Goal: Subscribe to service/newsletter

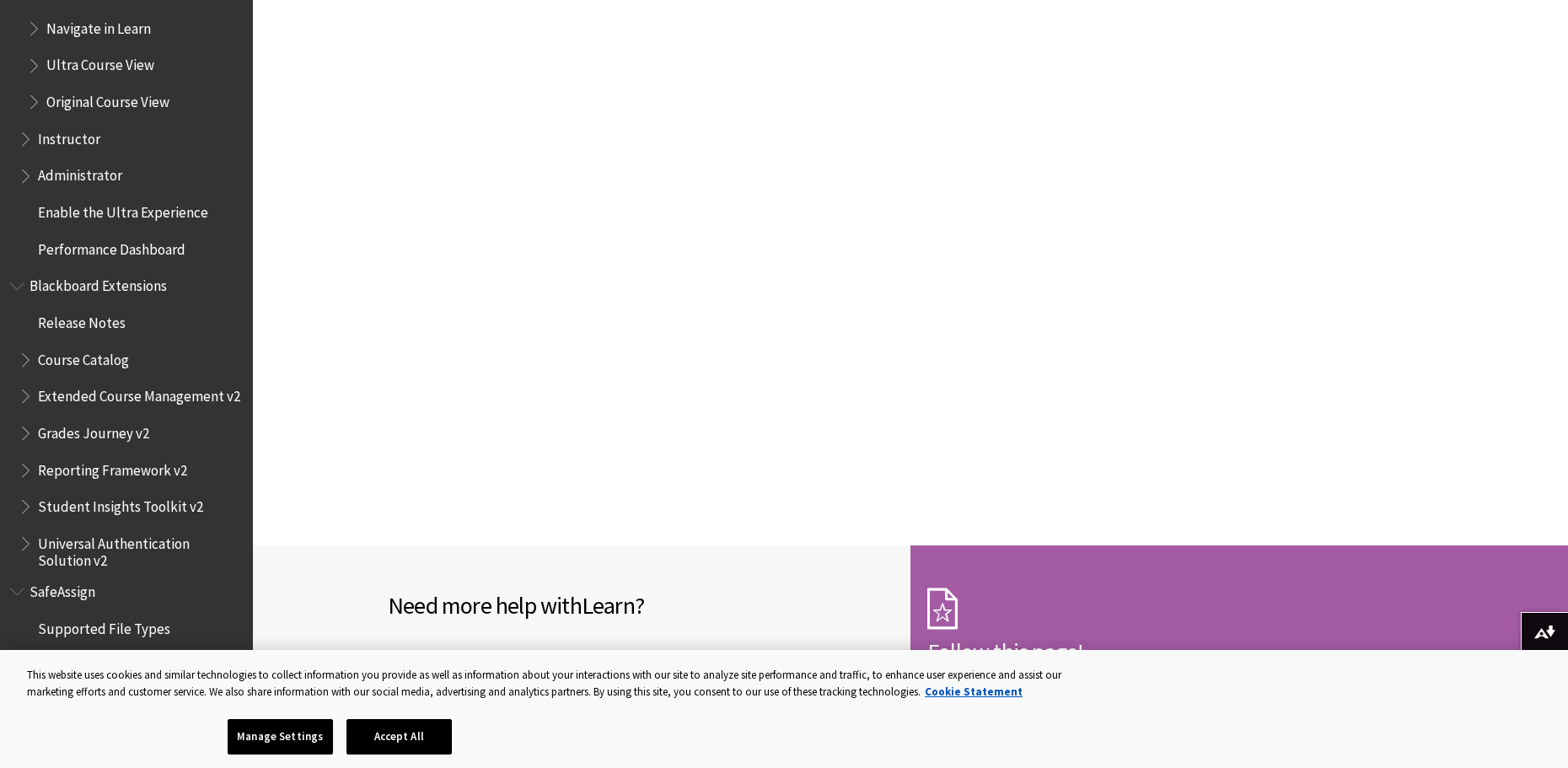
scroll to position [2018, 0]
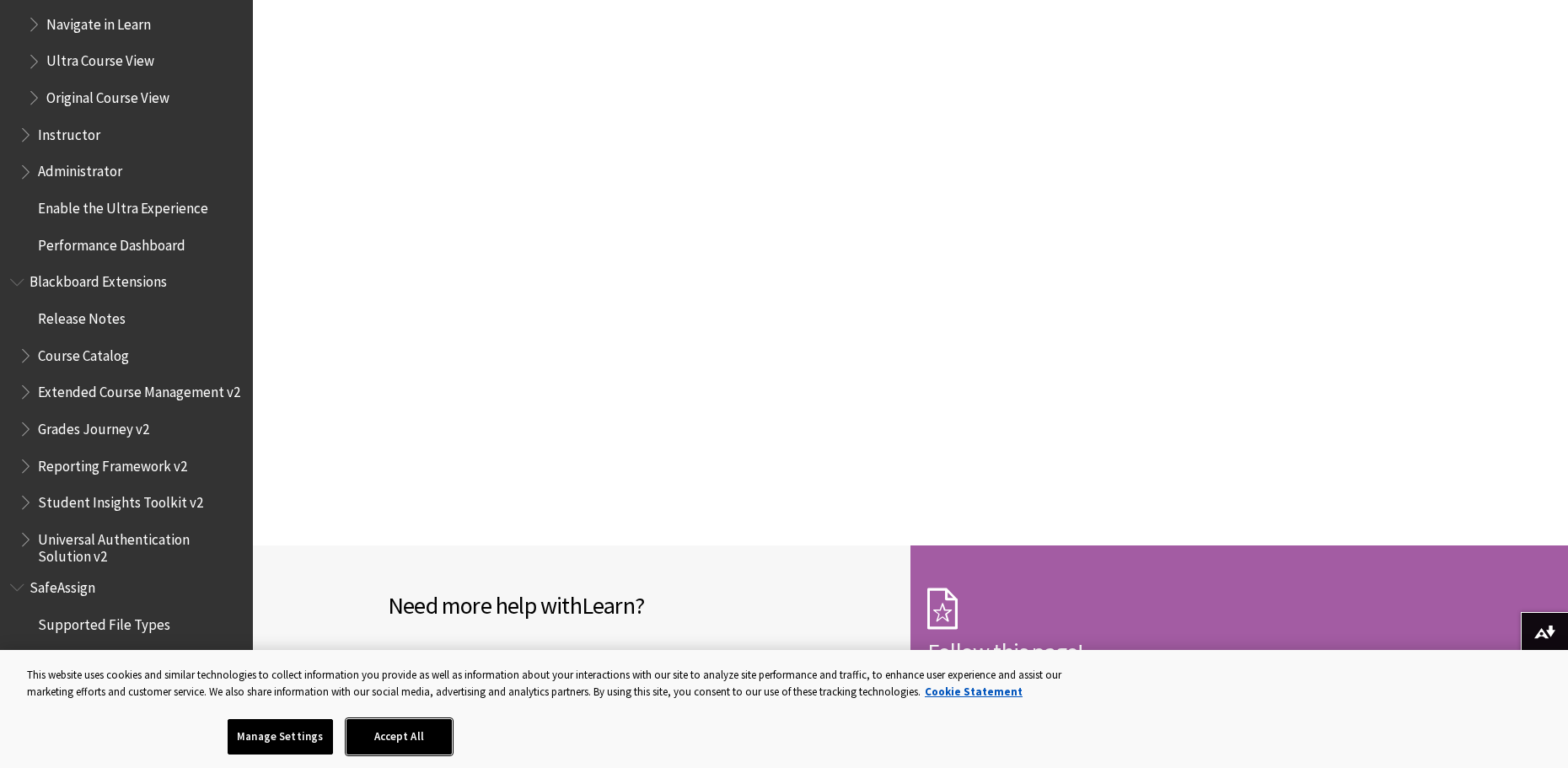
click at [420, 742] on button "Accept All" at bounding box center [400, 737] width 105 height 36
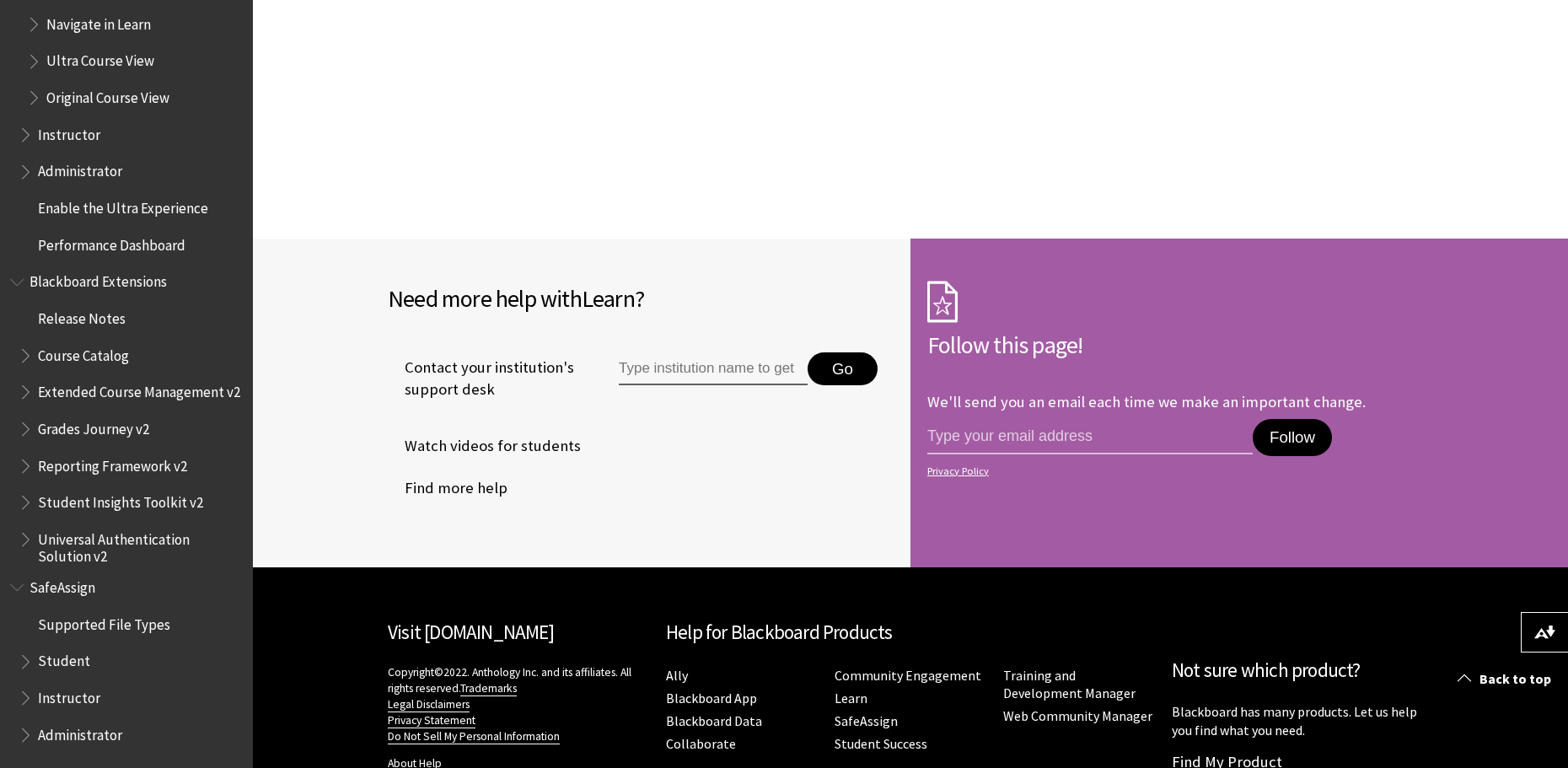
scroll to position [1601, 0]
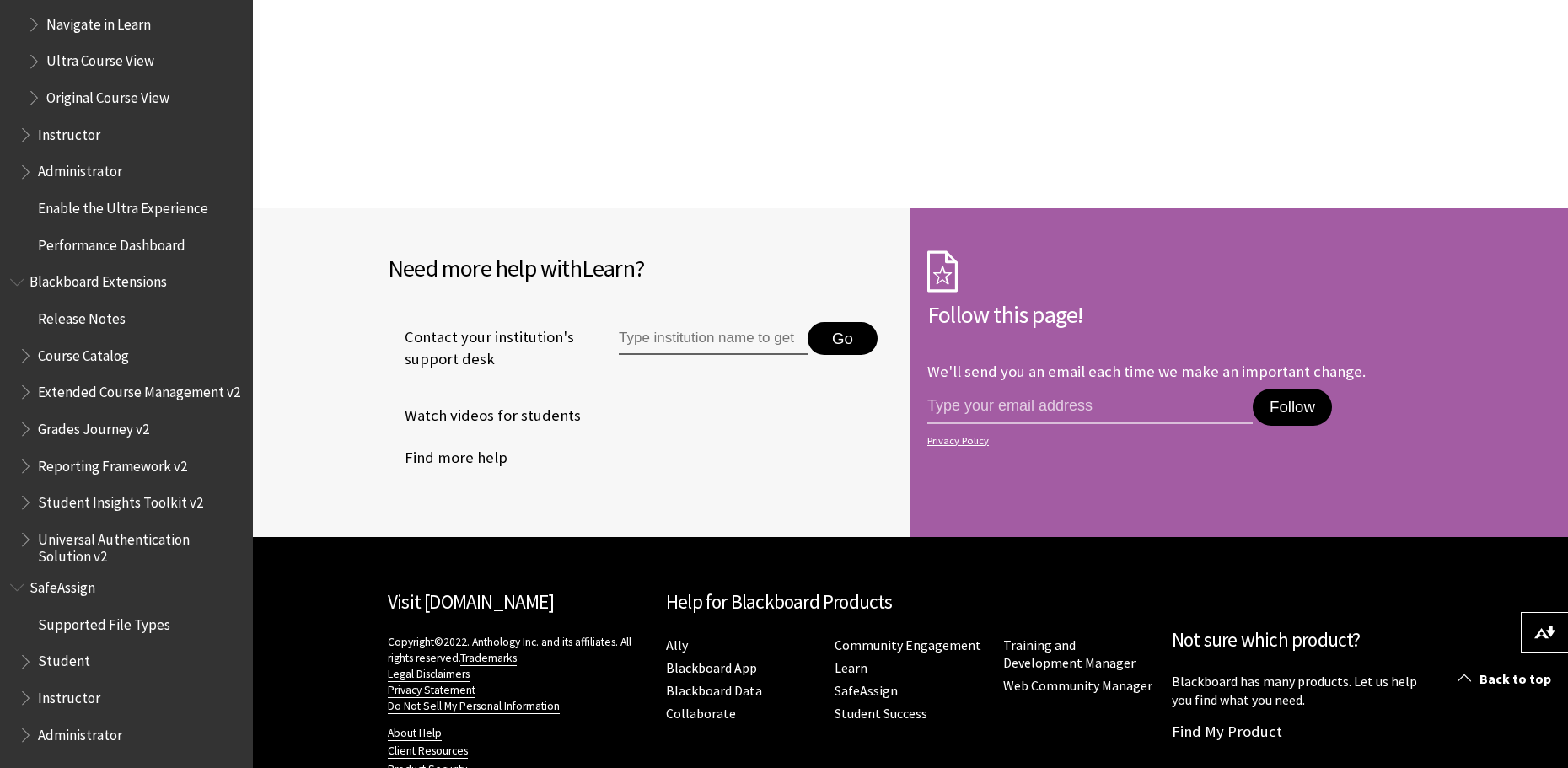
click at [1294, 404] on button "Follow" at bounding box center [1292, 407] width 80 height 37
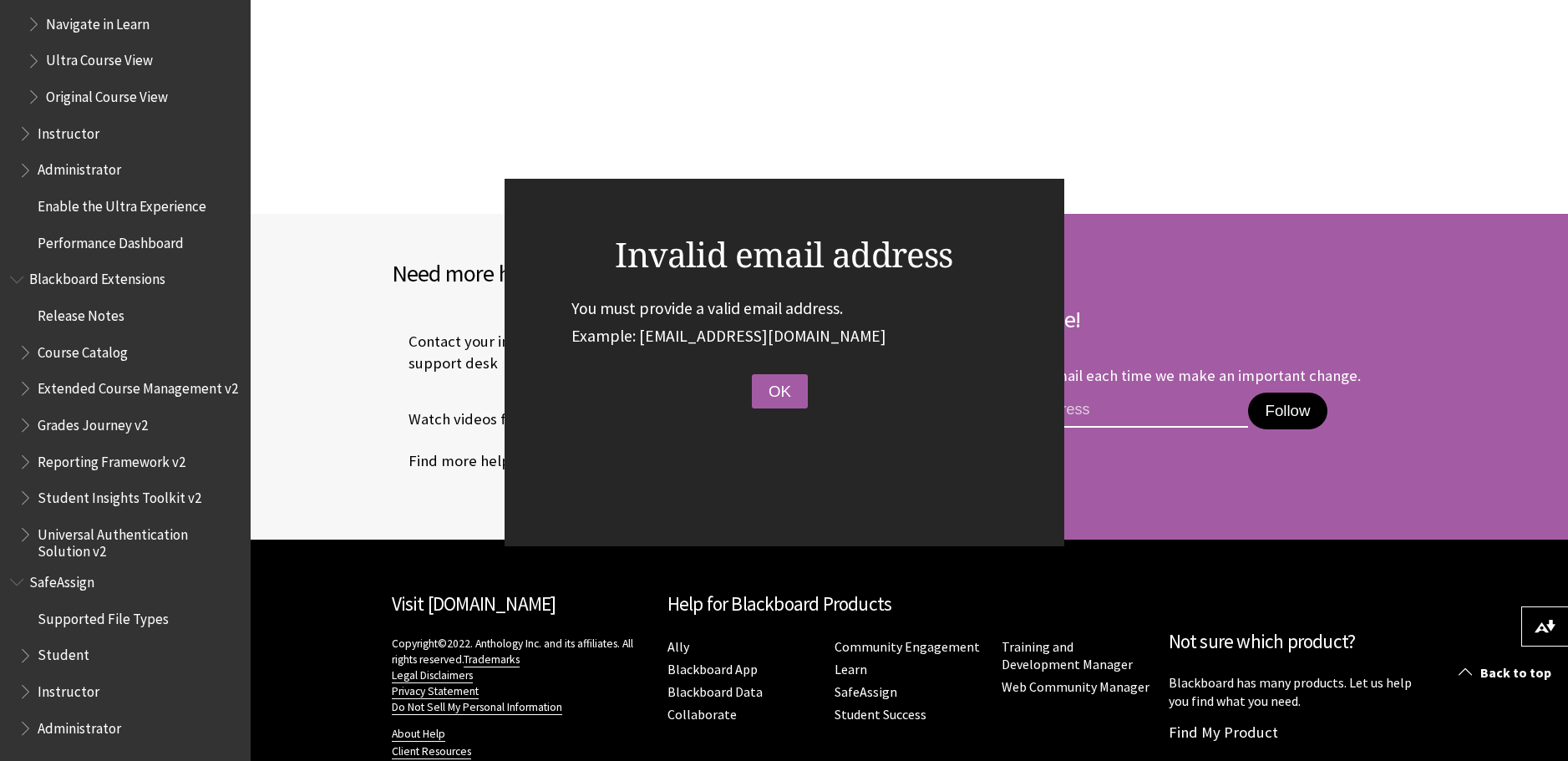
click at [1162, 421] on input "email address" at bounding box center [1088, 410] width 322 height 35
click at [770, 400] on button "OK" at bounding box center [780, 392] width 56 height 35
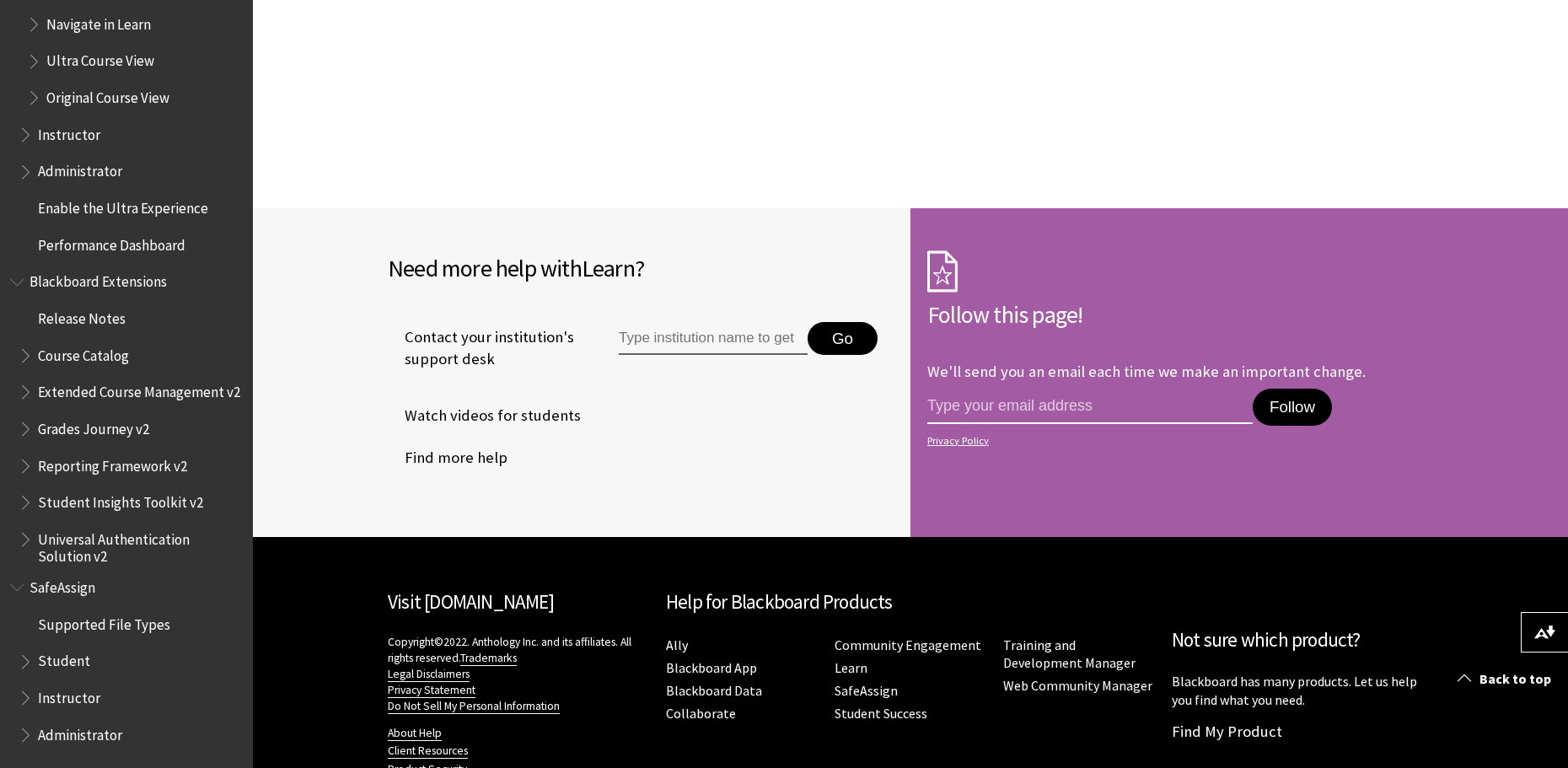
click at [965, 408] on input "email address" at bounding box center [1090, 407] width 325 height 36
type input "[PERSON_NAME][EMAIL_ADDRESS][DOMAIN_NAME]"
click at [1296, 406] on button "Follow" at bounding box center [1292, 407] width 80 height 37
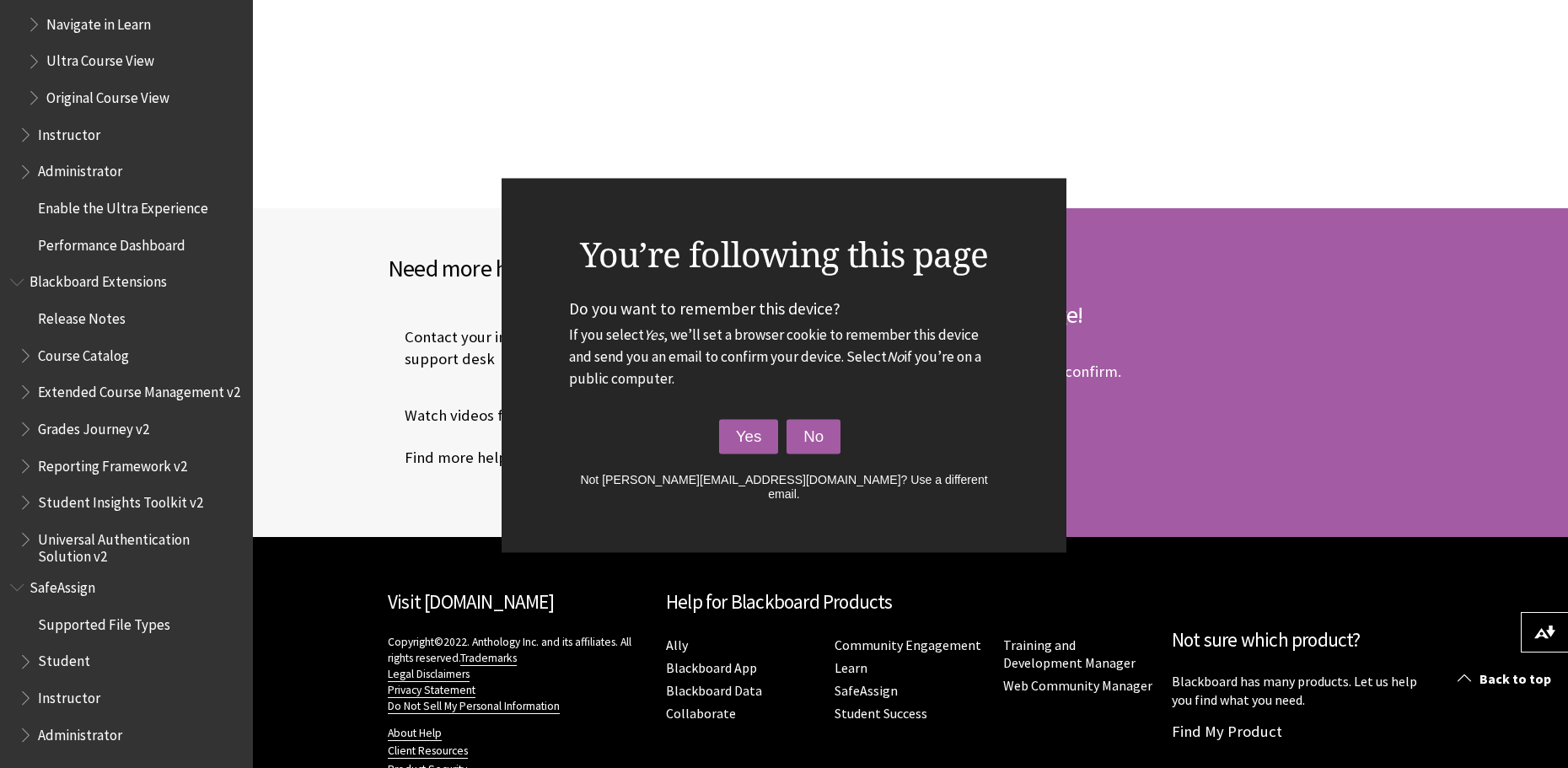
click at [822, 433] on button "No" at bounding box center [814, 437] width 54 height 36
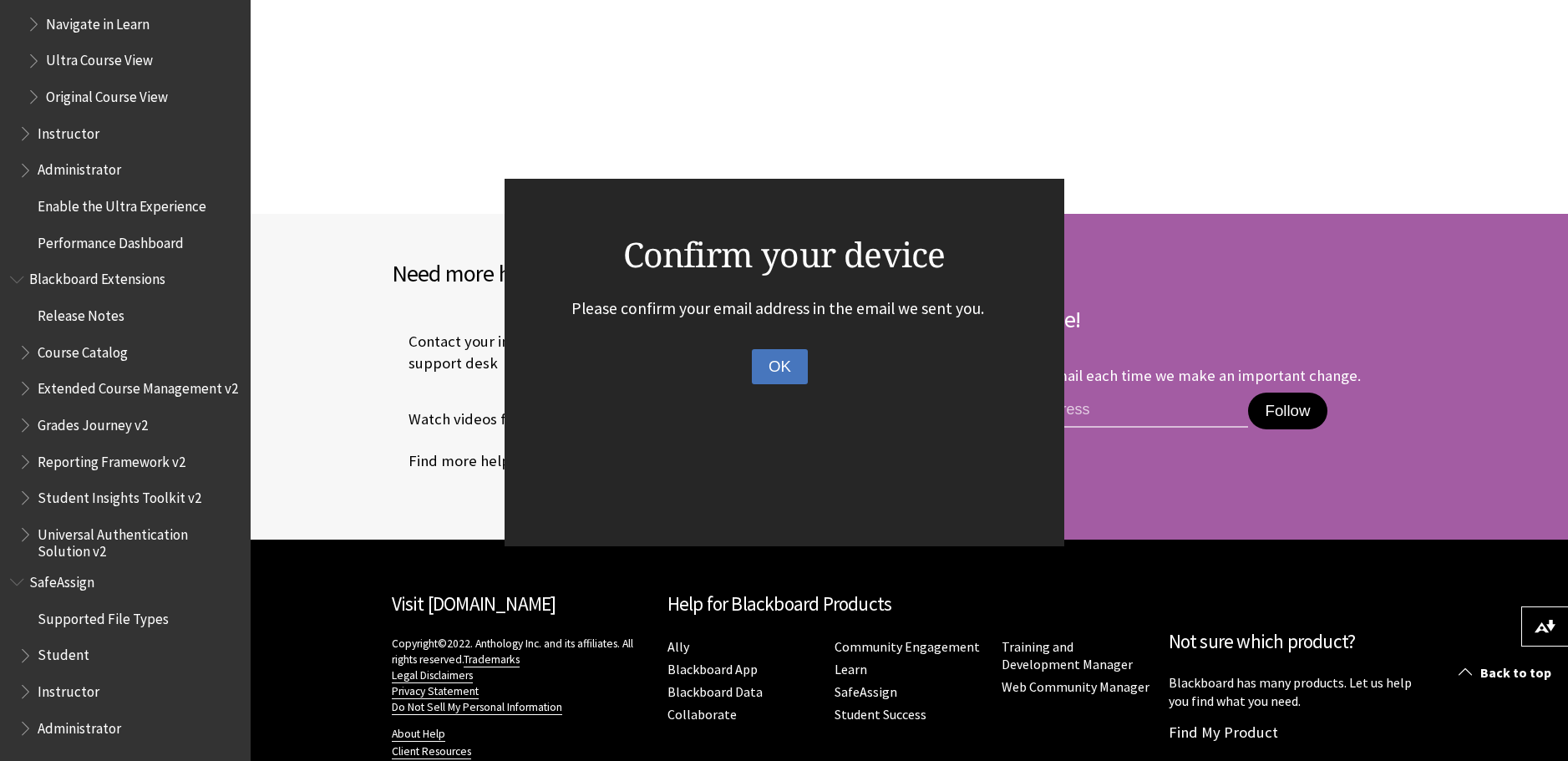
click at [768, 370] on button "OK" at bounding box center [780, 367] width 56 height 35
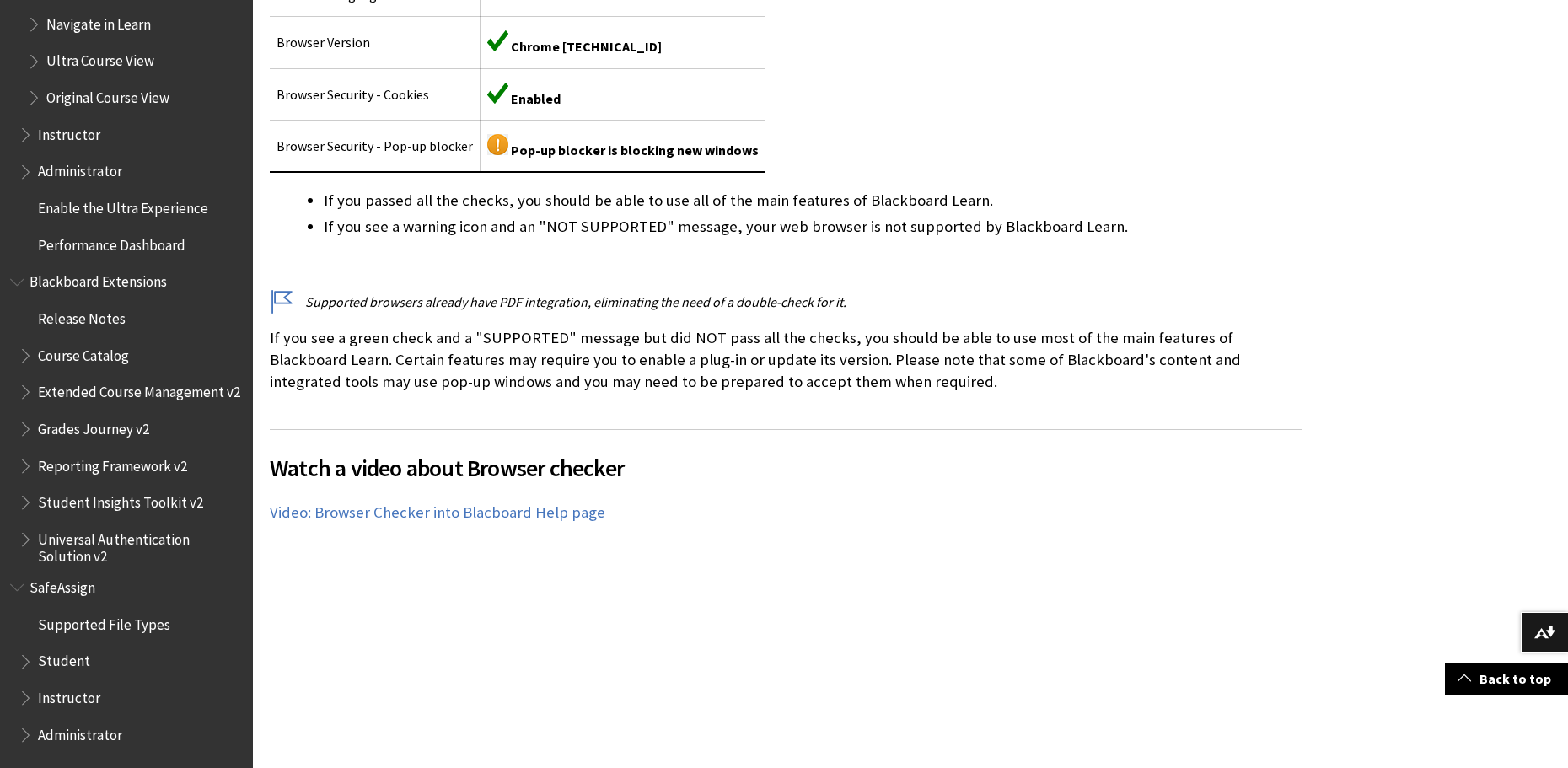
scroll to position [590, 0]
click at [376, 139] on td "Browser Security - Pop-up blocker" at bounding box center [375, 144] width 211 height 52
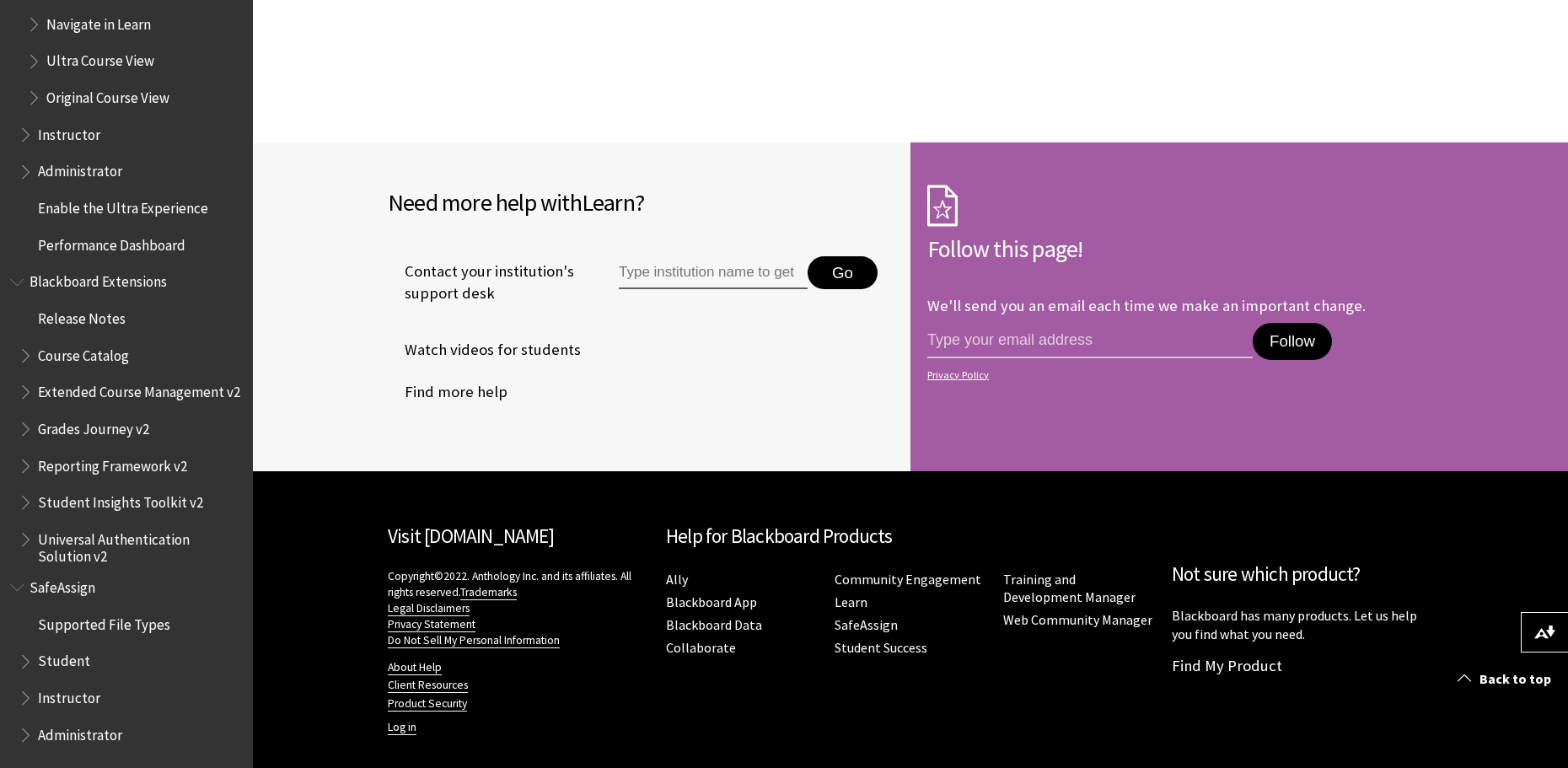
scroll to position [1686, 0]
